Goal: Check status

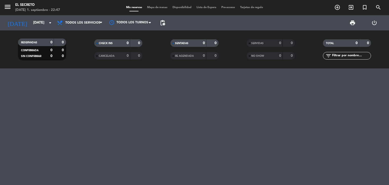
click at [51, 27] on input "[DATE]" at bounding box center [55, 22] width 48 height 9
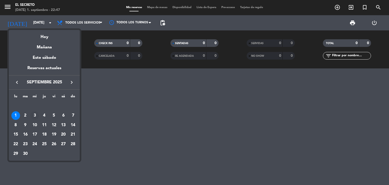
click at [36, 116] on div "3" at bounding box center [34, 115] width 9 height 9
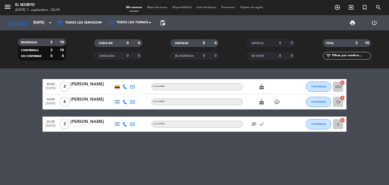
click at [252, 125] on icon "subject" at bounding box center [254, 124] width 6 height 6
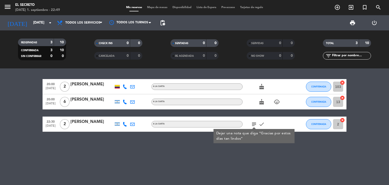
click at [250, 123] on span "subject Dejar una nota que diga “Gracias por estos días tan lindos”" at bounding box center [254, 124] width 8 height 6
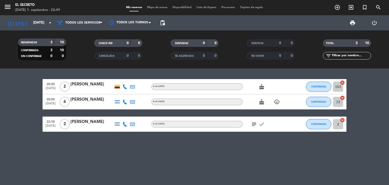
click at [253, 123] on icon "subject" at bounding box center [254, 124] width 6 height 6
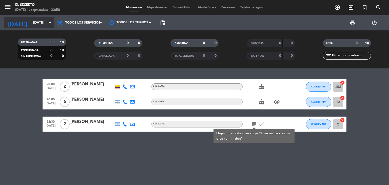
click at [47, 20] on input "mié. 3 sep." at bounding box center [55, 22] width 48 height 9
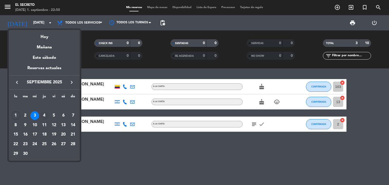
click at [44, 116] on div "4" at bounding box center [44, 115] width 9 height 9
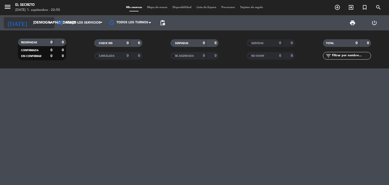
click at [31, 23] on input "jue. 4 sep." at bounding box center [55, 22] width 48 height 9
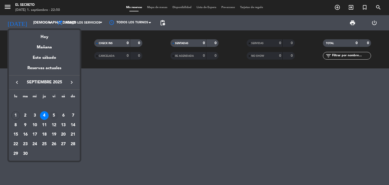
click at [53, 114] on div "5" at bounding box center [54, 115] width 9 height 9
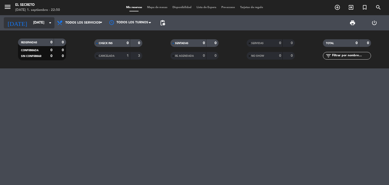
click at [47, 26] on input "vie. 5 sep." at bounding box center [55, 22] width 48 height 9
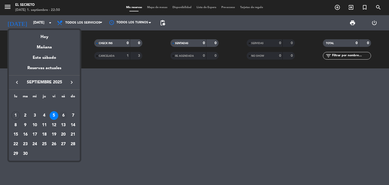
click at [62, 113] on div "6" at bounding box center [63, 115] width 9 height 9
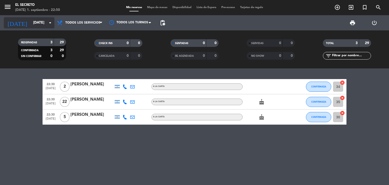
click at [40, 21] on input "sáb. 6 sep." at bounding box center [55, 22] width 48 height 9
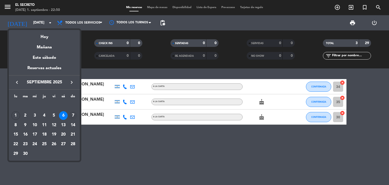
click at [75, 113] on div "7" at bounding box center [73, 115] width 9 height 9
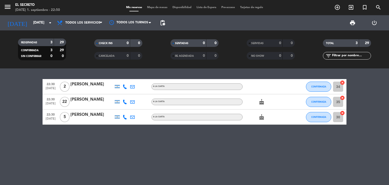
type input "dom. 7 sep."
